Goal: Use online tool/utility: Utilize a website feature to perform a specific function

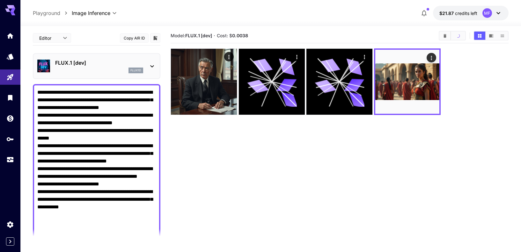
scroll to position [56, 0]
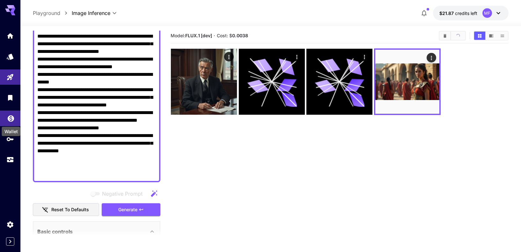
click at [9, 120] on icon "Wallet" at bounding box center [11, 116] width 6 height 6
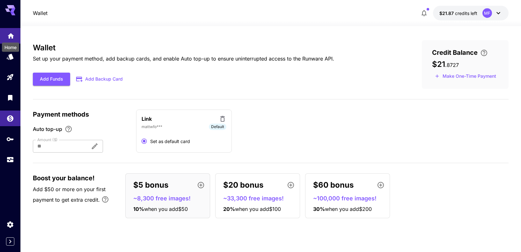
click at [12, 36] on icon "Home" at bounding box center [11, 33] width 6 height 5
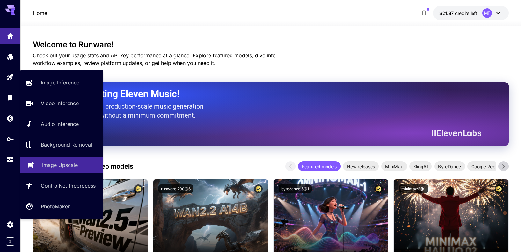
click at [57, 166] on p "Image Upscale" at bounding box center [60, 165] width 36 height 8
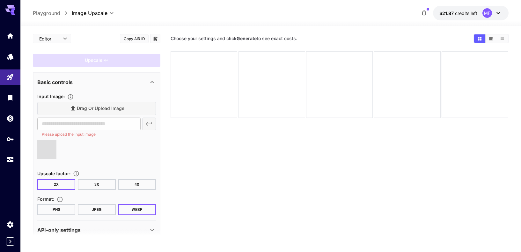
type input "**********"
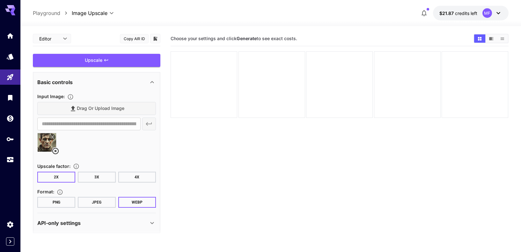
click at [136, 178] on button "4X" at bounding box center [137, 177] width 38 height 11
click at [99, 178] on button "3X" at bounding box center [97, 177] width 38 height 11
click at [131, 179] on button "4X" at bounding box center [137, 177] width 38 height 11
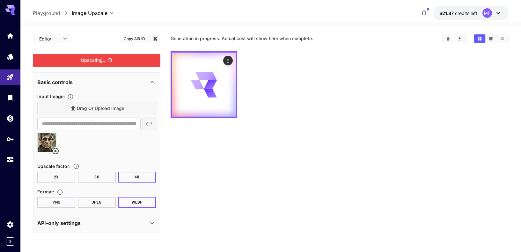
click at [97, 60] on div "Upscaling..." at bounding box center [97, 60] width 128 height 13
